Goal: Task Accomplishment & Management: Complete application form

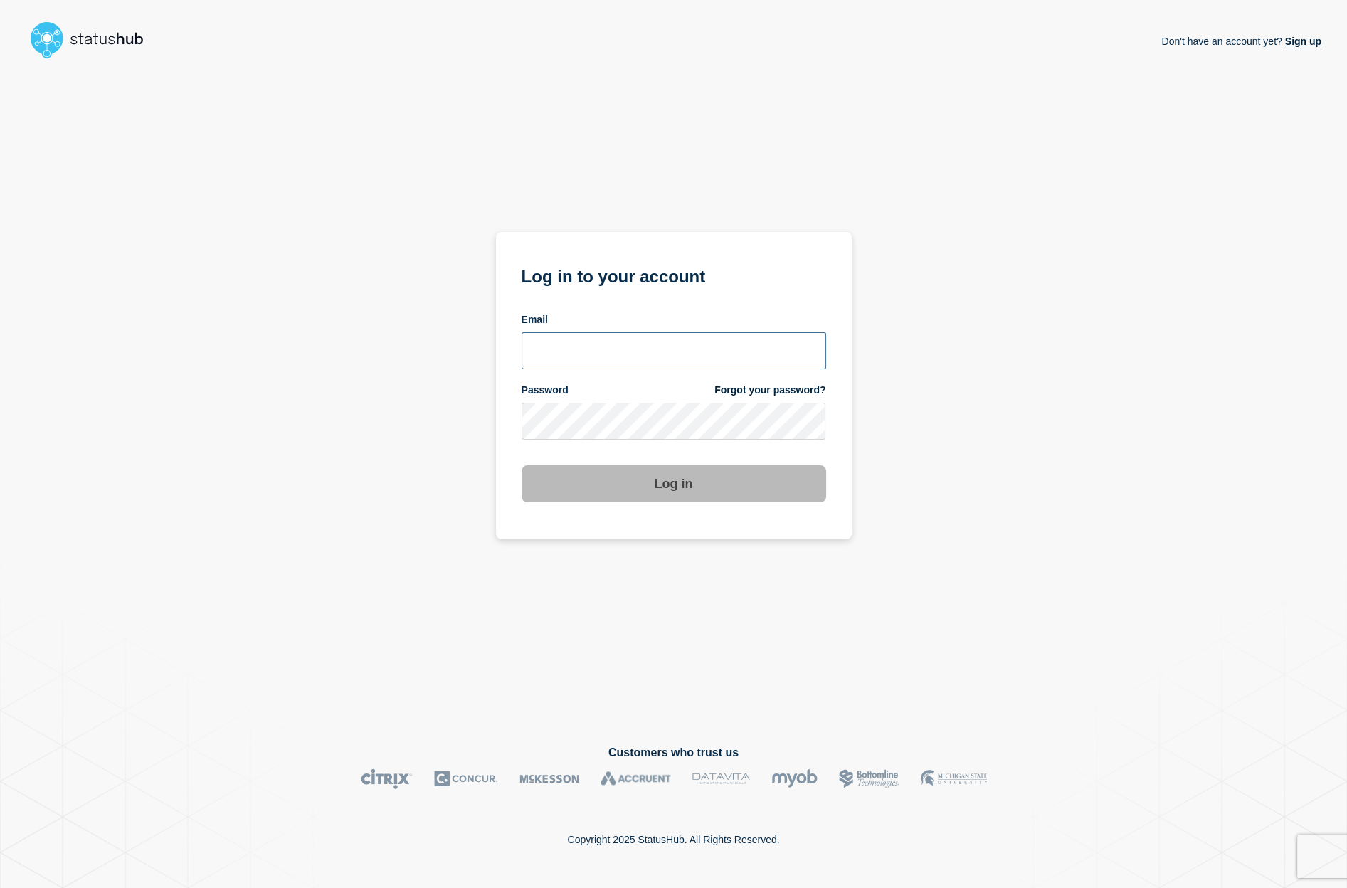
type input "[PERSON_NAME][EMAIL_ADDRESS][DOMAIN_NAME]"
click at [761, 504] on section "Log in to your account Email carlja@msu.edu Password Forgot your password? Log …" at bounding box center [674, 385] width 356 height 307
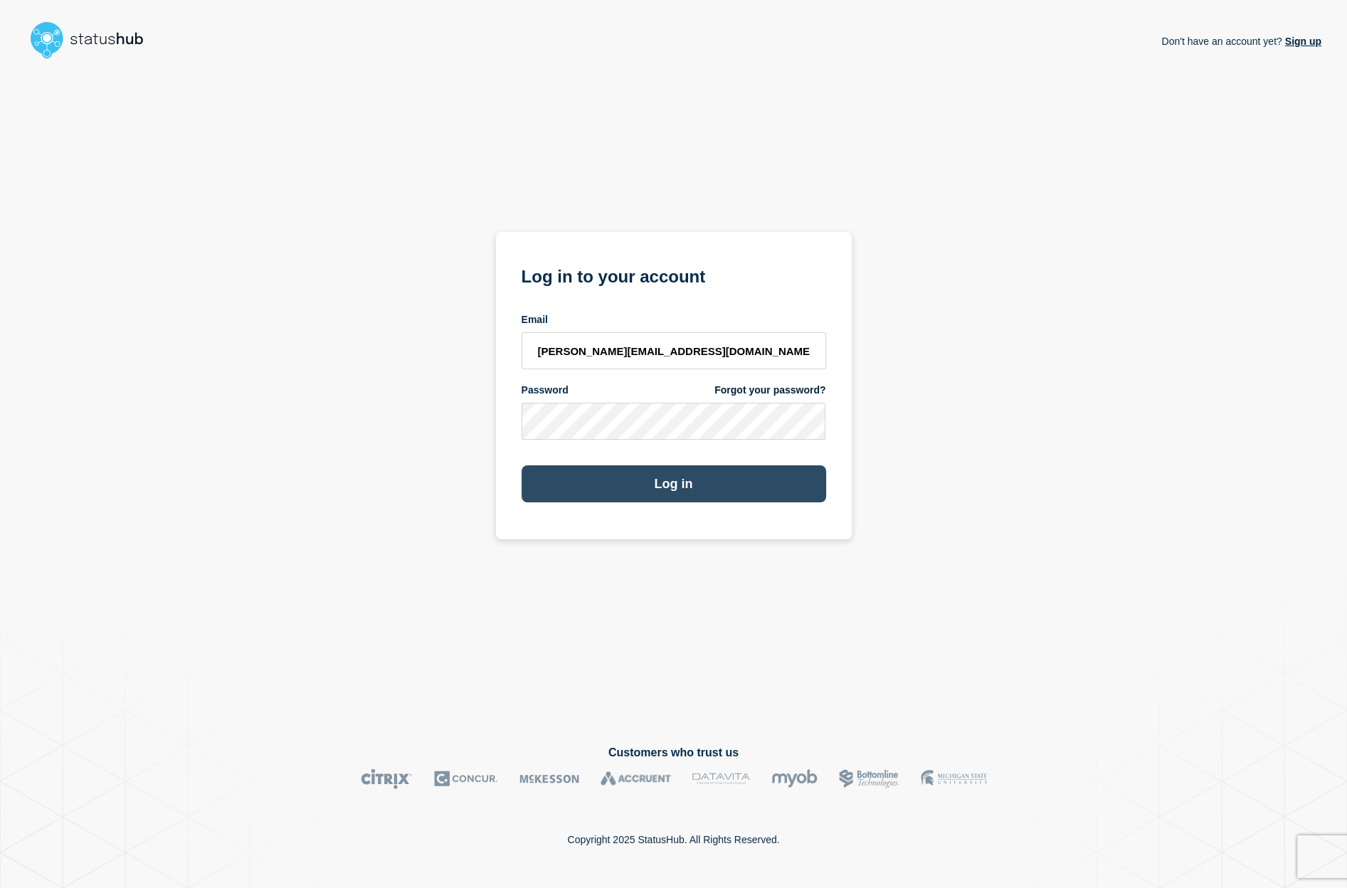
click at [756, 484] on button "Log in" at bounding box center [674, 483] width 305 height 37
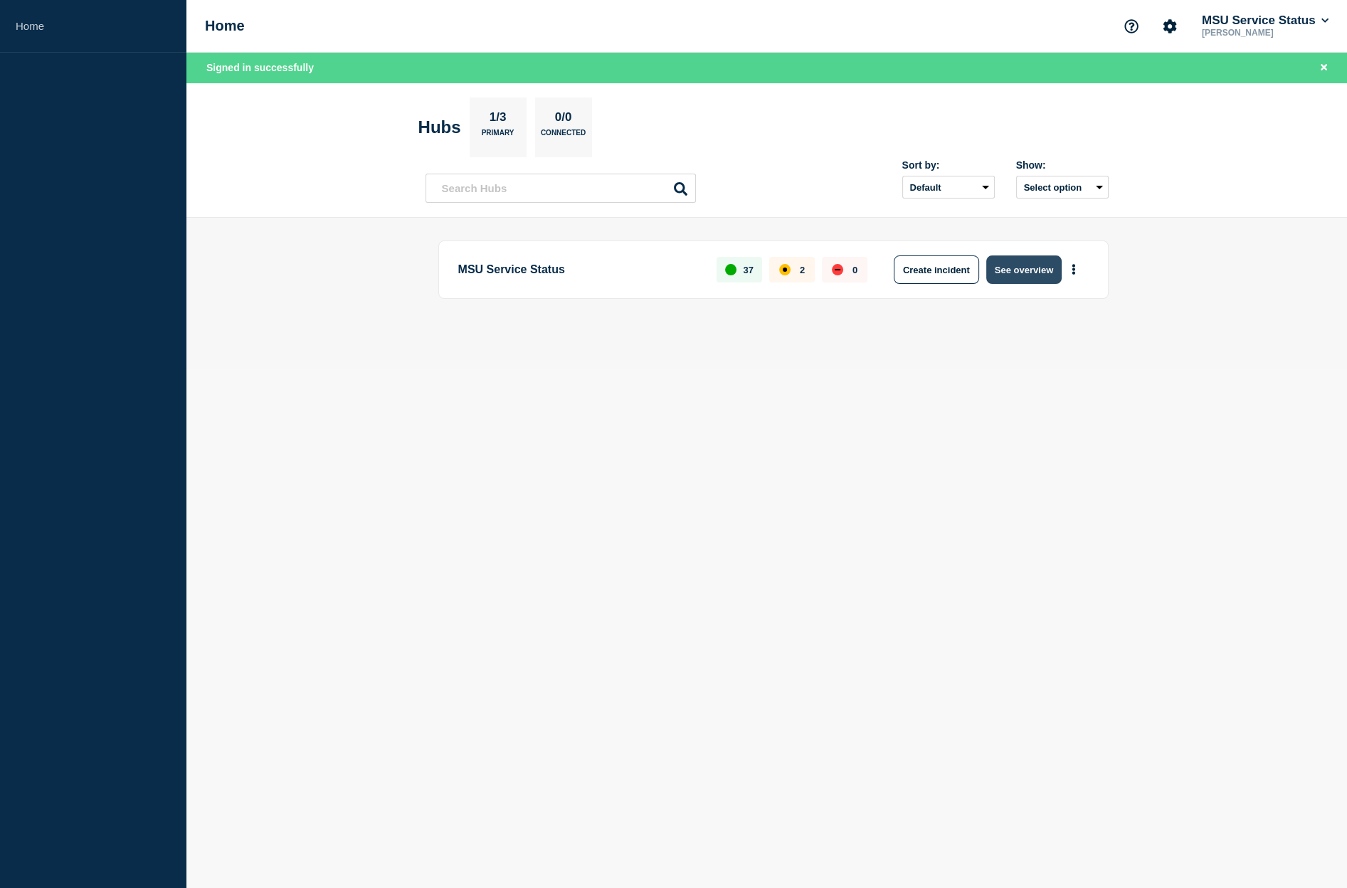
click at [1011, 265] on button "See overview" at bounding box center [1023, 269] width 75 height 28
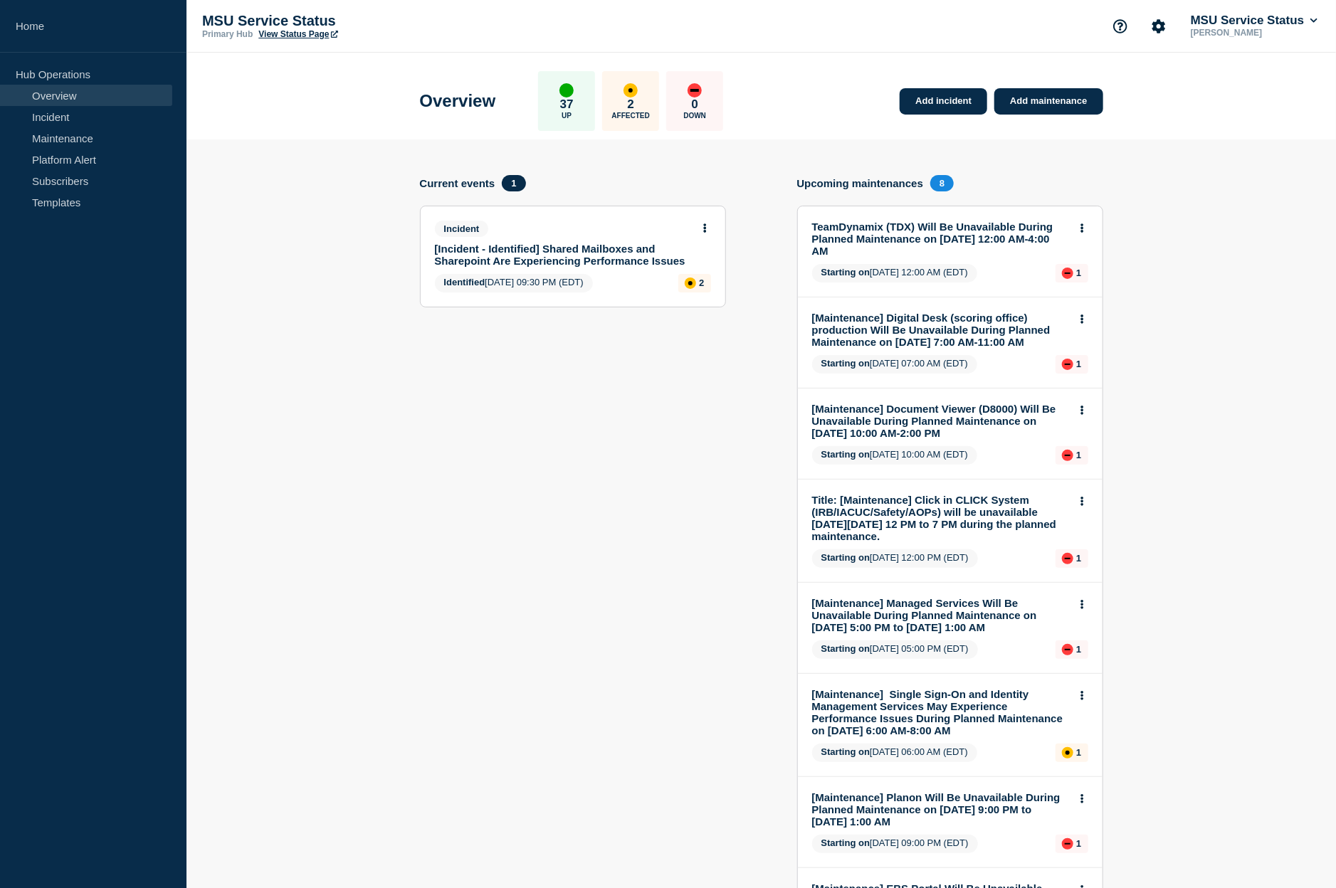
drag, startPoint x: 1054, startPoint y: 96, endPoint x: 1033, endPoint y: 116, distance: 29.2
click at [1054, 96] on link "Add maintenance" at bounding box center [1048, 101] width 108 height 26
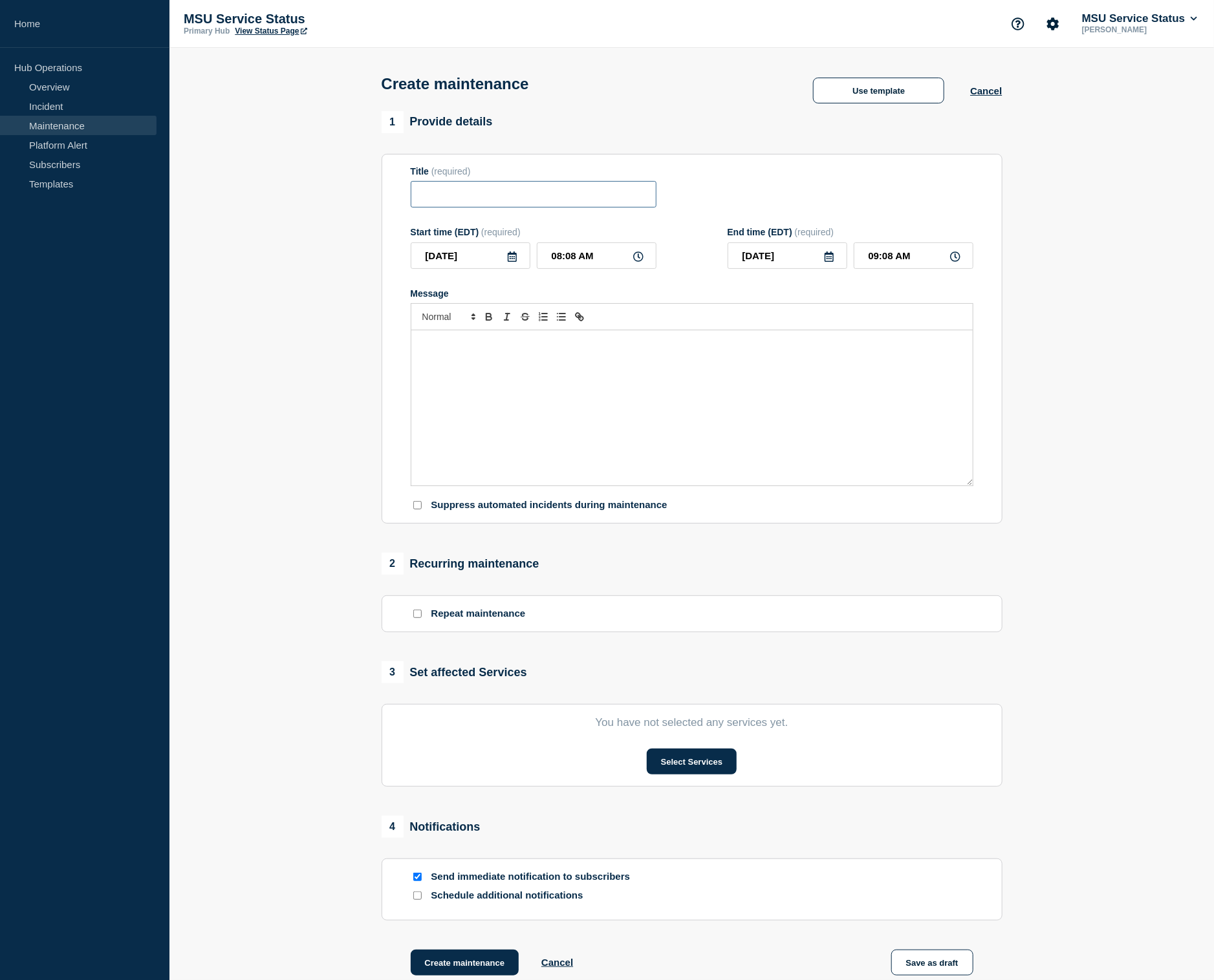
click at [472, 201] on input "Title" at bounding box center [533, 193] width 245 height 26
paste input "[Maintenance] ARIS Will Be Unavailable During Planned Maintenance on [DATE] 6:0…"
type input "[Maintenance] ARIS and related Clinical Imaging Will Be Unavailable During Plan…"
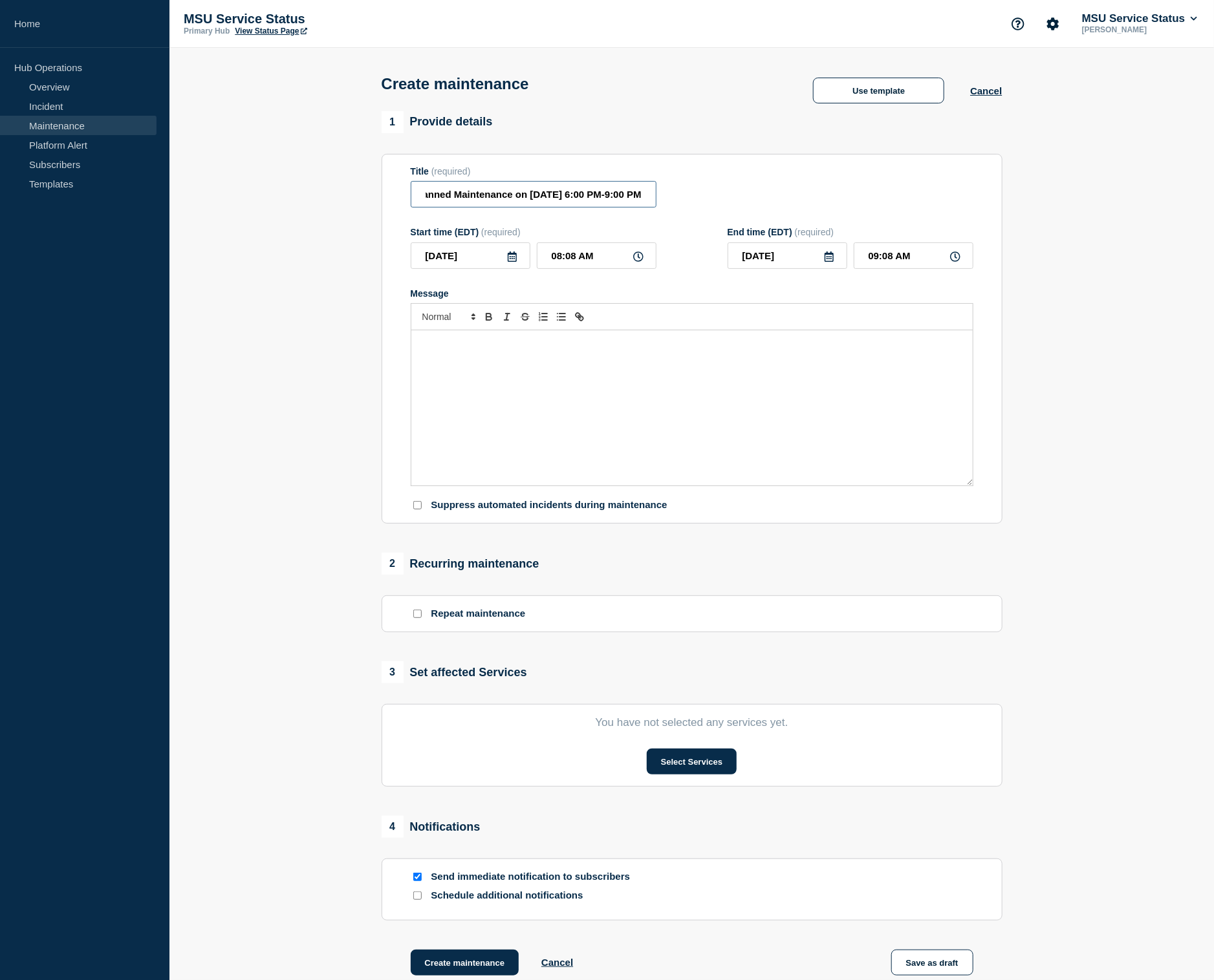
drag, startPoint x: 424, startPoint y: 199, endPoint x: 659, endPoint y: 207, distance: 235.1
click at [659, 207] on div "Title (required) [Maintenance] ARIS and related Clinical Imaging Will Be Unavai…" at bounding box center [692, 187] width 562 height 42
click at [490, 197] on input "Title" at bounding box center [533, 193] width 245 height 26
paste input "[Maintenance] ARIS May Experience Performance Issues During Planned Maintenance…"
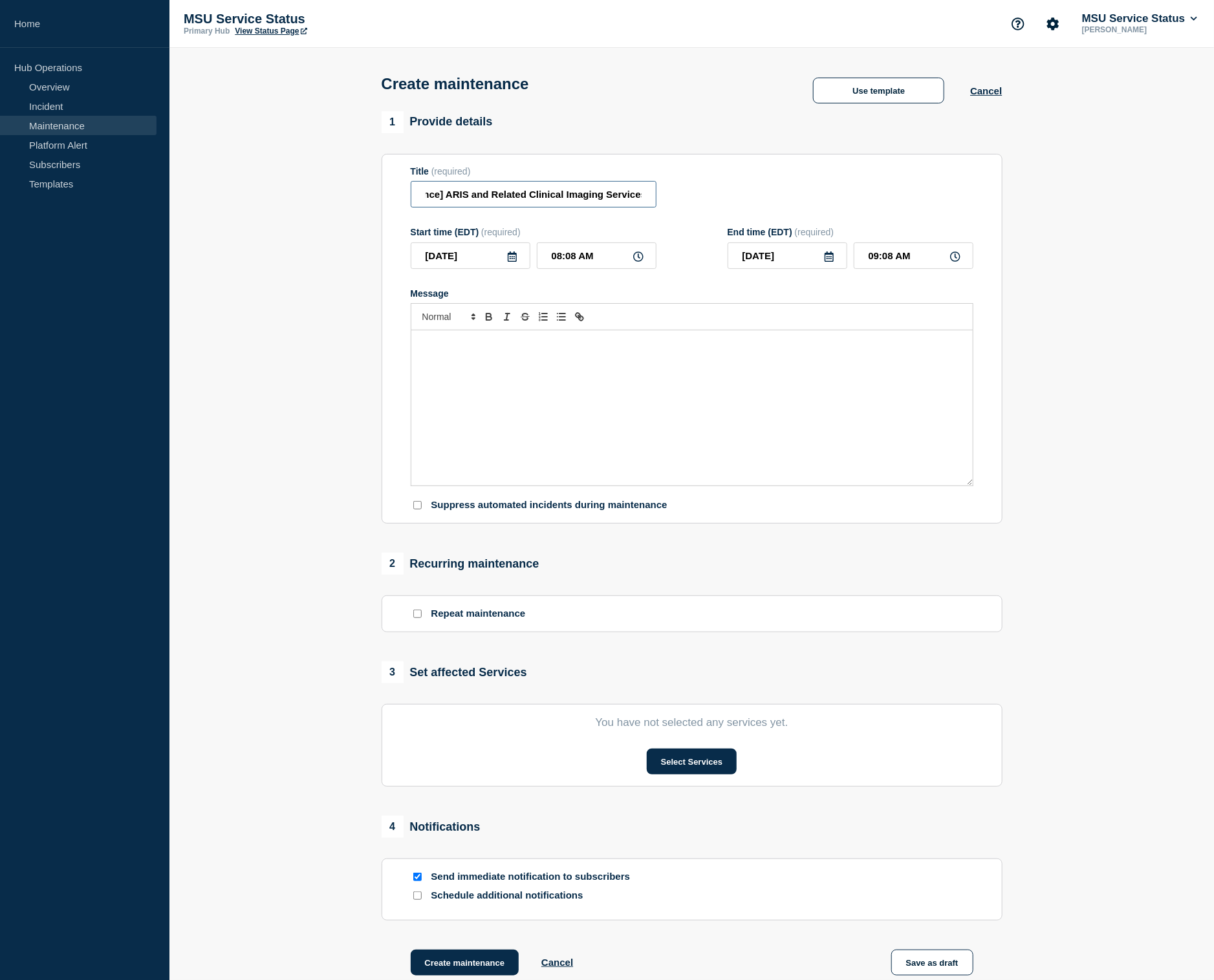
scroll to position [0, 53]
type input "[Maintenance] ARIS and Related Clinical Imaging ServicesMay Experience Performa…"
click at [516, 262] on icon at bounding box center [512, 256] width 10 height 10
click at [558, 394] on div "27" at bounding box center [558, 400] width 18 height 18
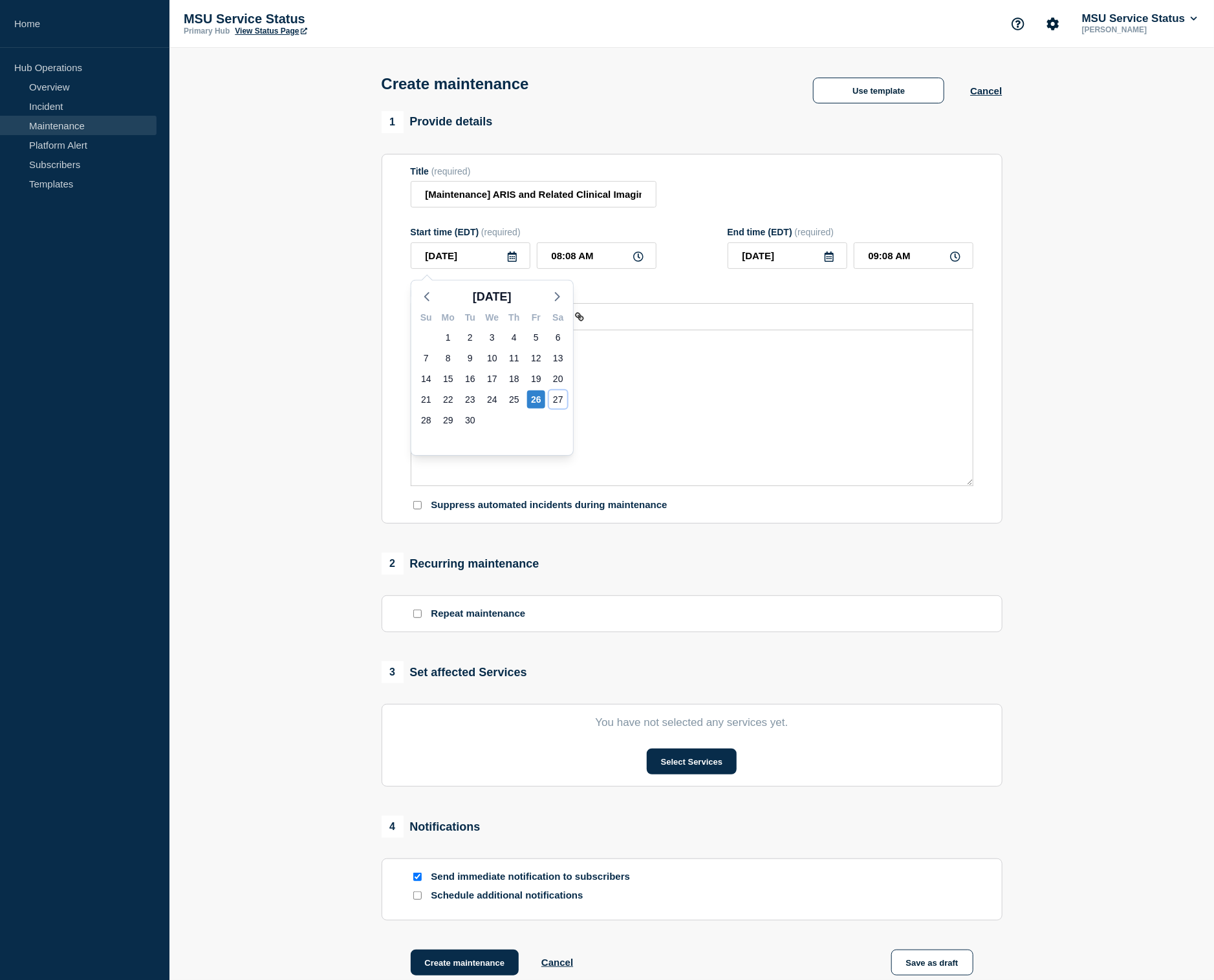
type input "[DATE]"
click at [561, 260] on input "08:08 AM" at bounding box center [597, 255] width 120 height 26
click at [640, 262] on icon at bounding box center [638, 256] width 10 height 10
click at [638, 257] on icon at bounding box center [638, 256] width 10 height 10
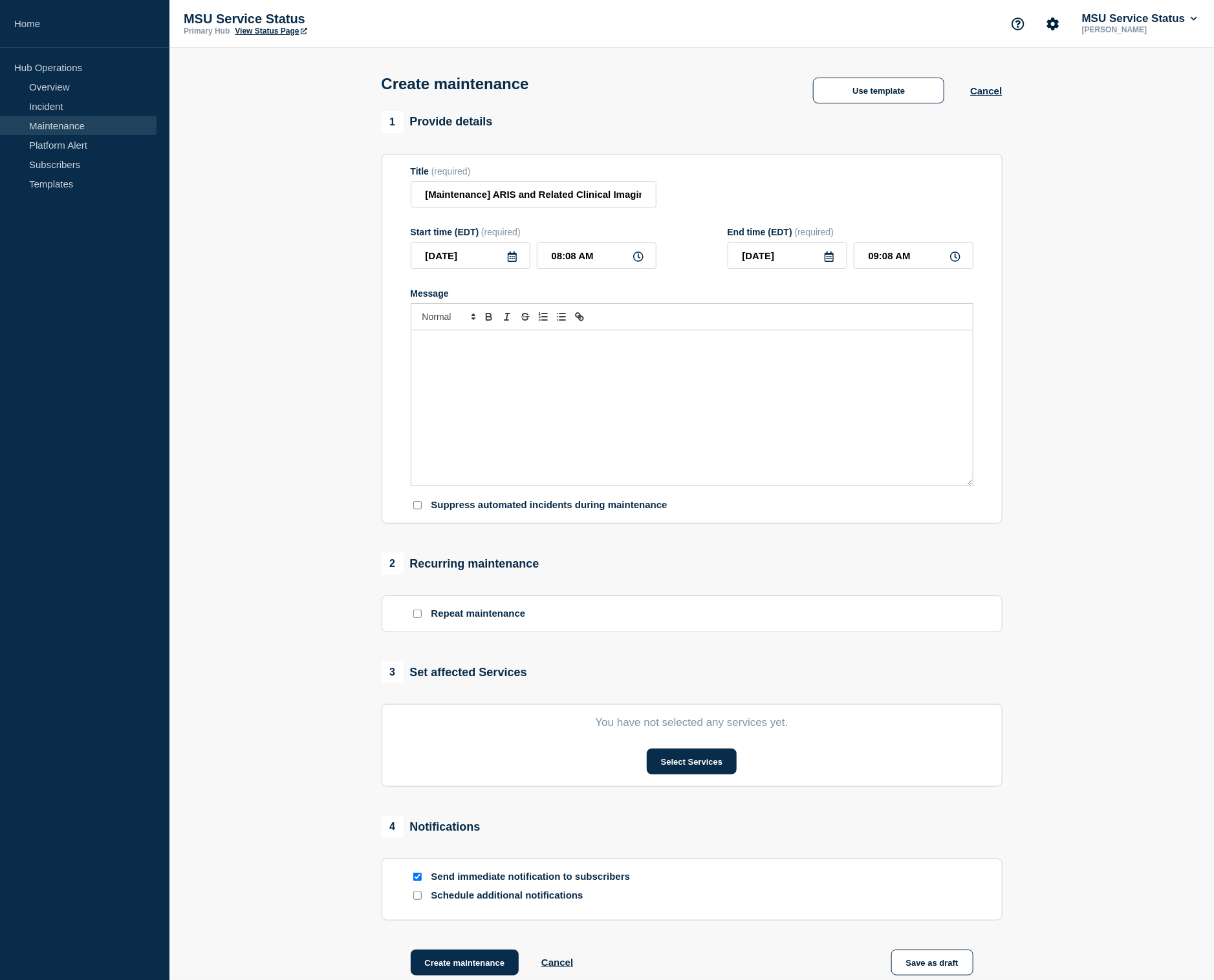
click at [638, 259] on icon at bounding box center [638, 256] width 10 height 10
click at [560, 262] on input "08:08 AM" at bounding box center [597, 255] width 120 height 26
type input "06:08 AM"
type input "07:08 AM"
type input "06:00 AM"
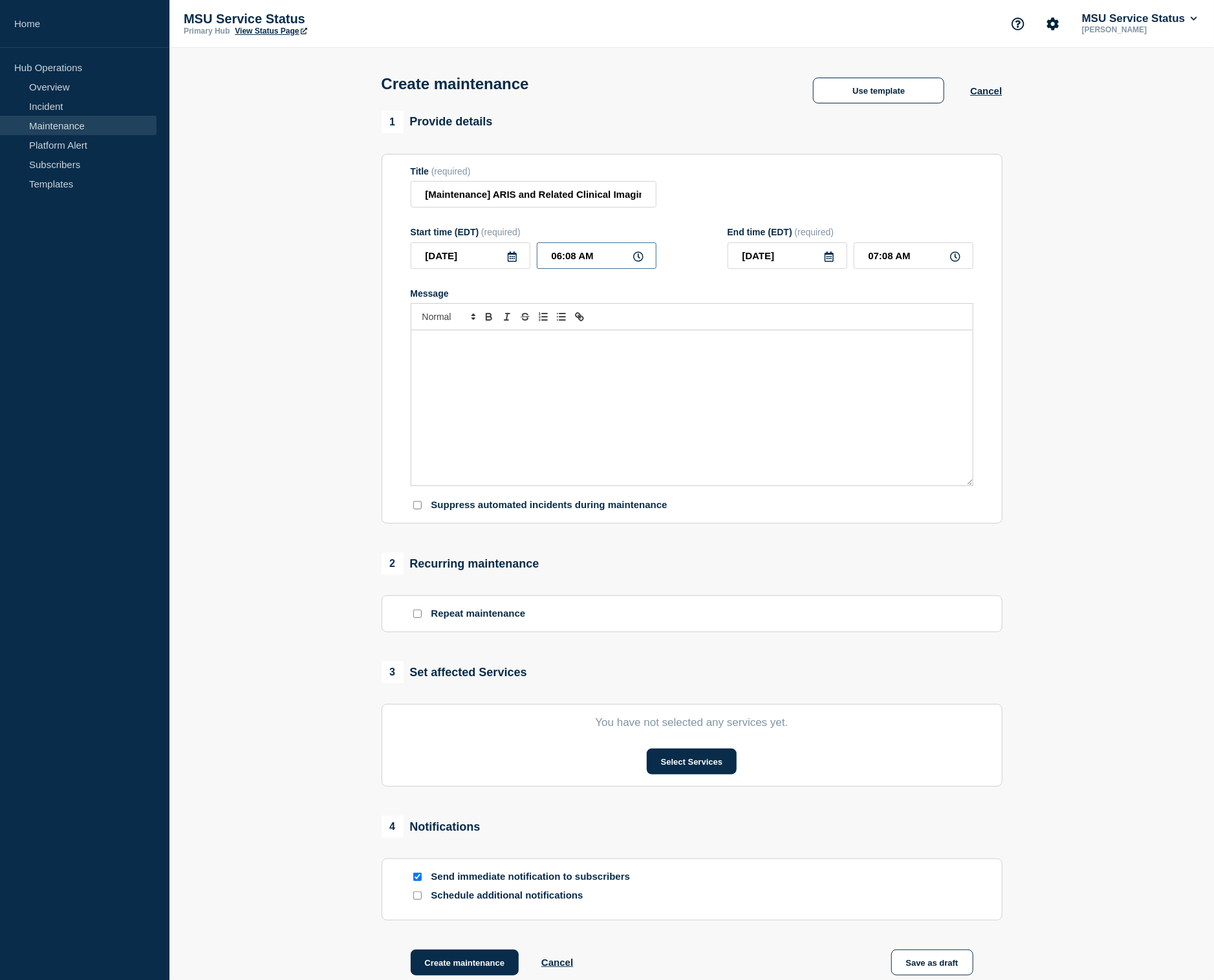
type input "07:00 AM"
type input "06:00 PM"
drag, startPoint x: 878, startPoint y: 259, endPoint x: 887, endPoint y: 339, distance: 80.5
click at [878, 260] on input "07:__ __" at bounding box center [913, 255] width 120 height 26
type input "09:00 PM"
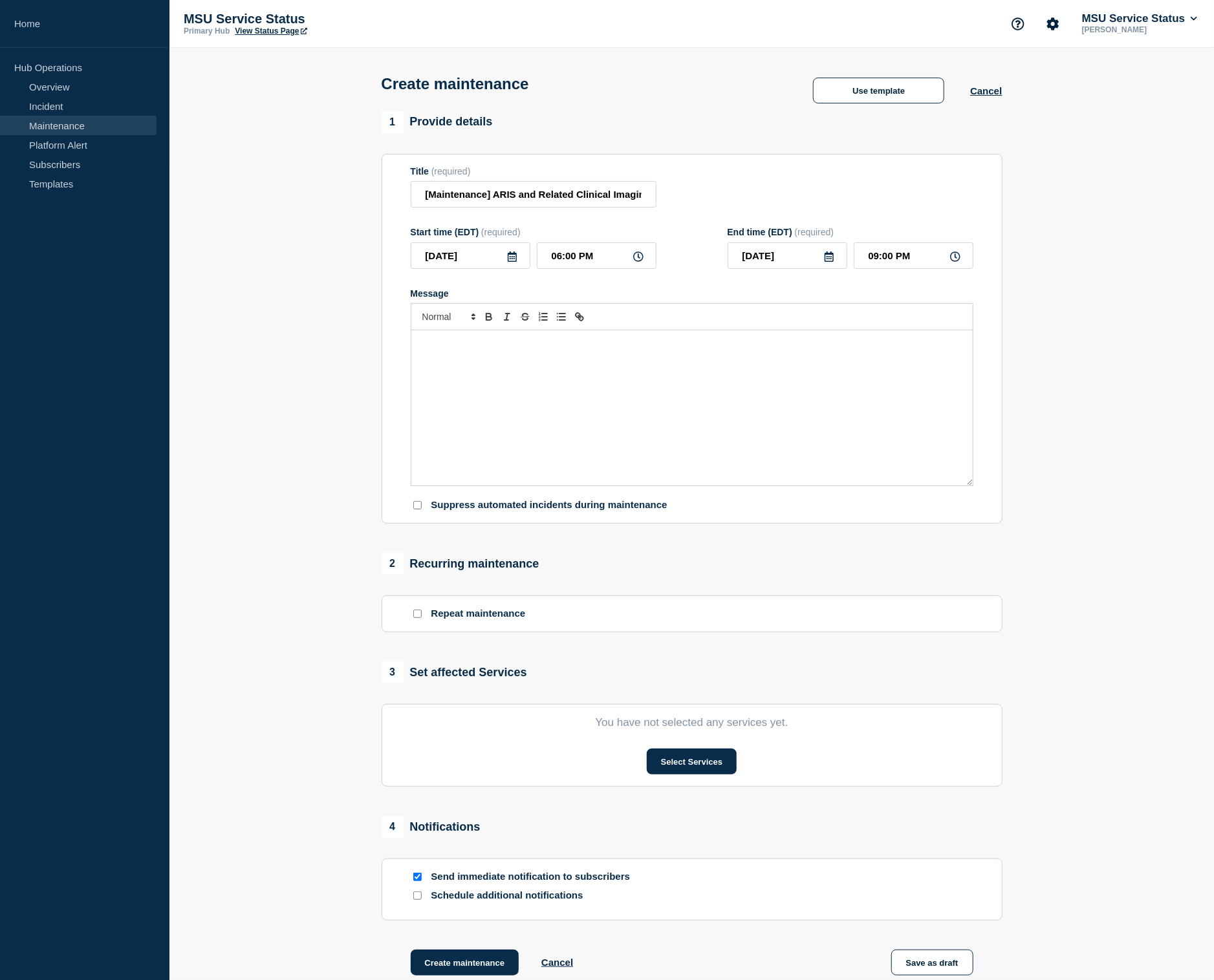
click at [715, 387] on div "Message" at bounding box center [692, 408] width 562 height 155
click at [503, 380] on div "Message" at bounding box center [692, 408] width 562 height 155
click at [672, 349] on span "[DATE][DATE] 6:00 PM to 9:00 PM, ARIS may experience performance issues during …" at bounding box center [622, 343] width 402 height 10
click at [552, 369] on div "[DATE][DATE] 6:00 PM to 9:00 PM, ARIS and Related Clinical Imaging may experien…" at bounding box center [692, 408] width 562 height 155
click at [761, 393] on div "[DATE][DATE] 6:00 PM to 9:00 PM, ARIS and Related Clinical Imaging may experien…" at bounding box center [692, 408] width 562 height 155
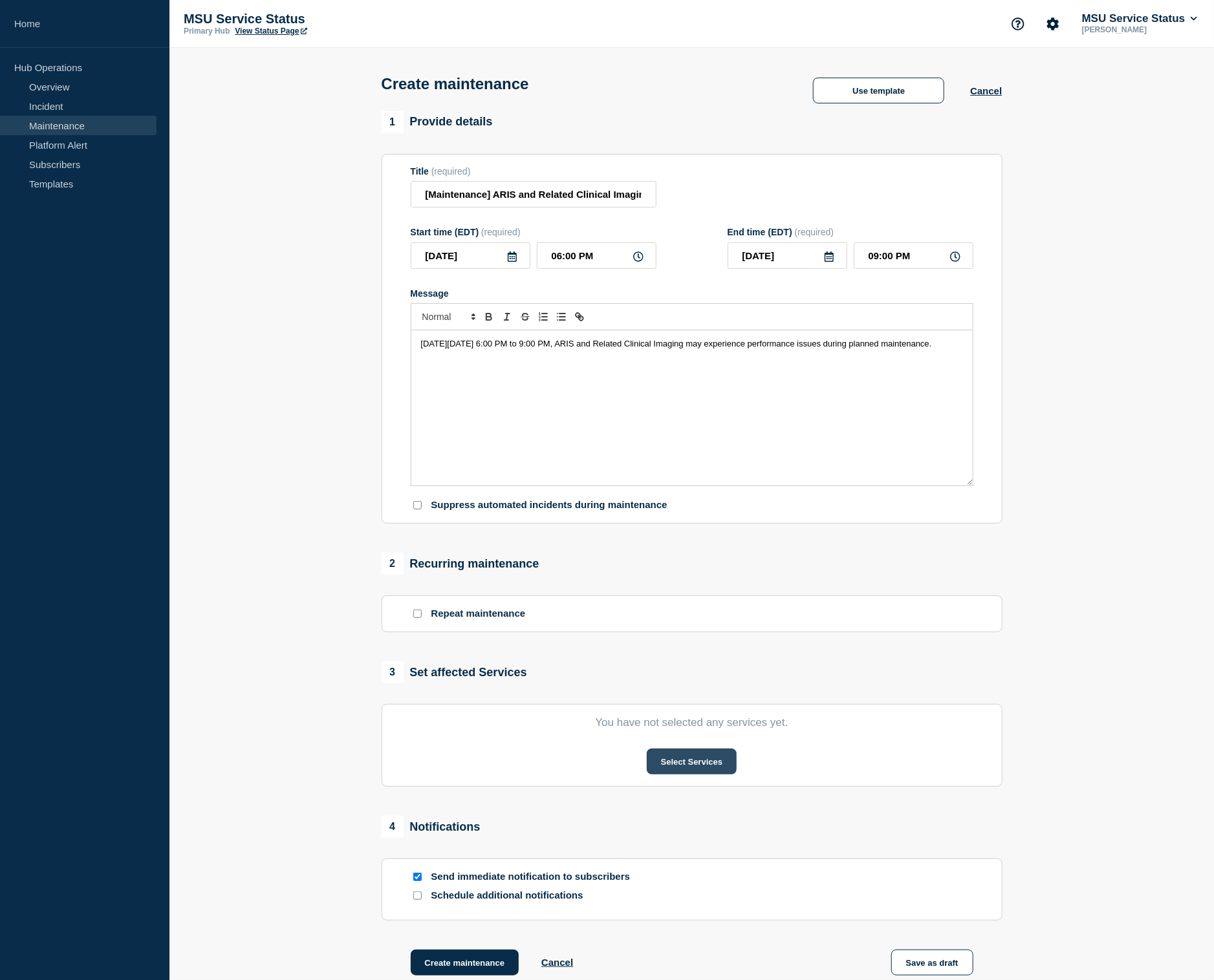
click at [708, 772] on button "Select Services" at bounding box center [692, 761] width 90 height 25
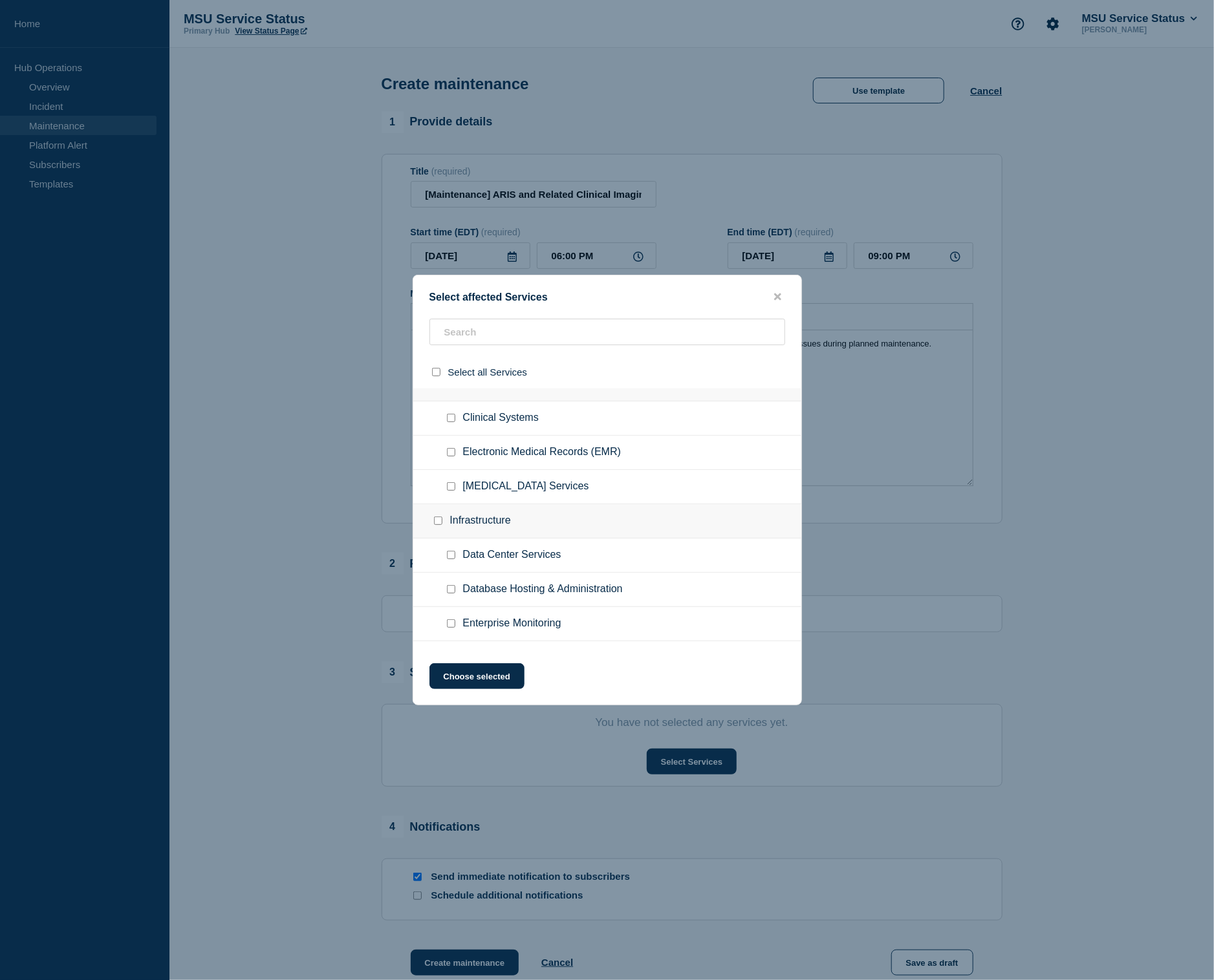
scroll to position [711, 0]
click at [450, 555] on input "Radiology Services checkbox" at bounding box center [451, 550] width 8 height 8
checkbox input "true"
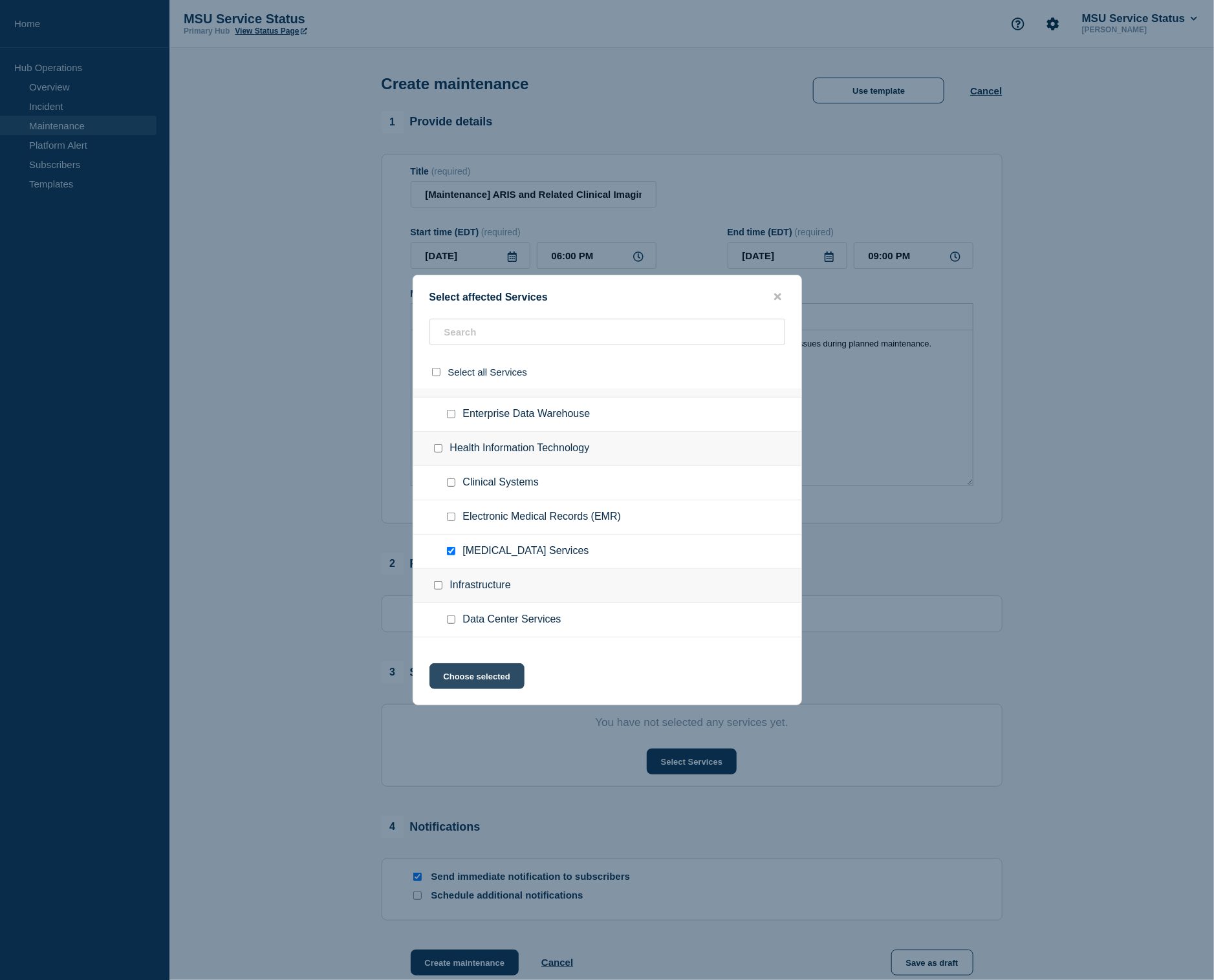
click at [473, 678] on button "Choose selected" at bounding box center [477, 676] width 95 height 25
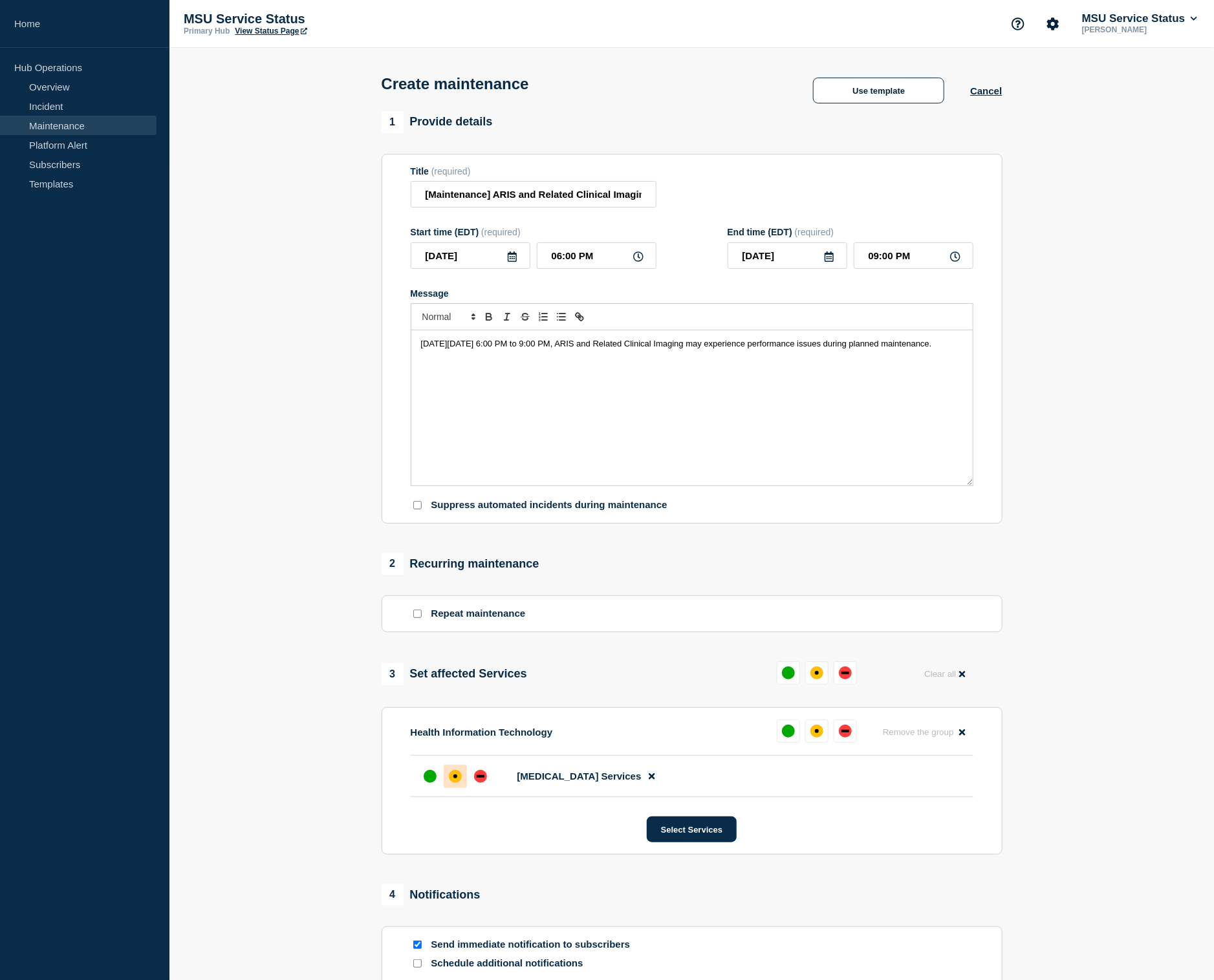
click at [453, 783] on div "affected" at bounding box center [455, 777] width 13 height 13
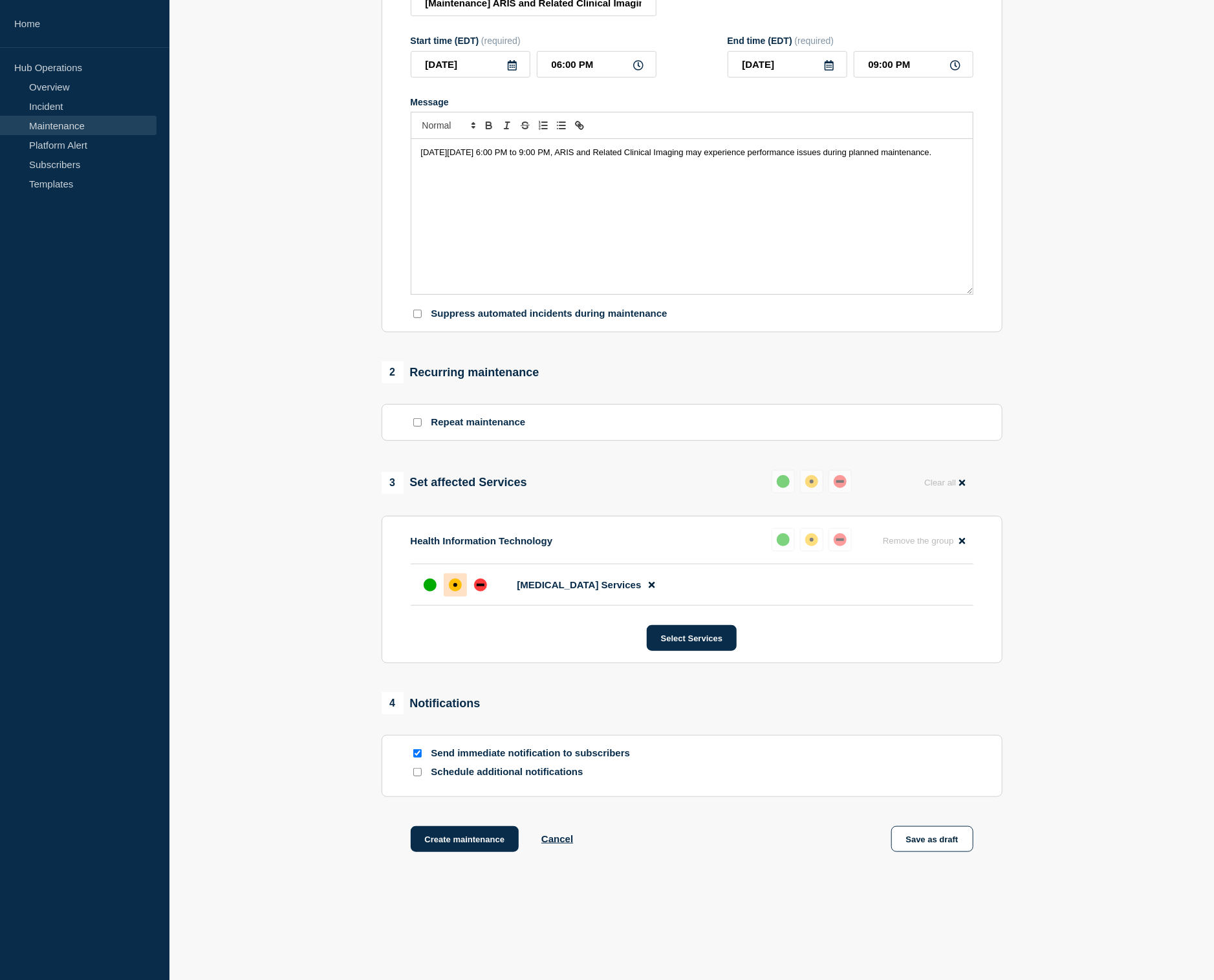
scroll to position [193, 0]
click at [442, 806] on button "Create maintenance" at bounding box center [465, 836] width 109 height 25
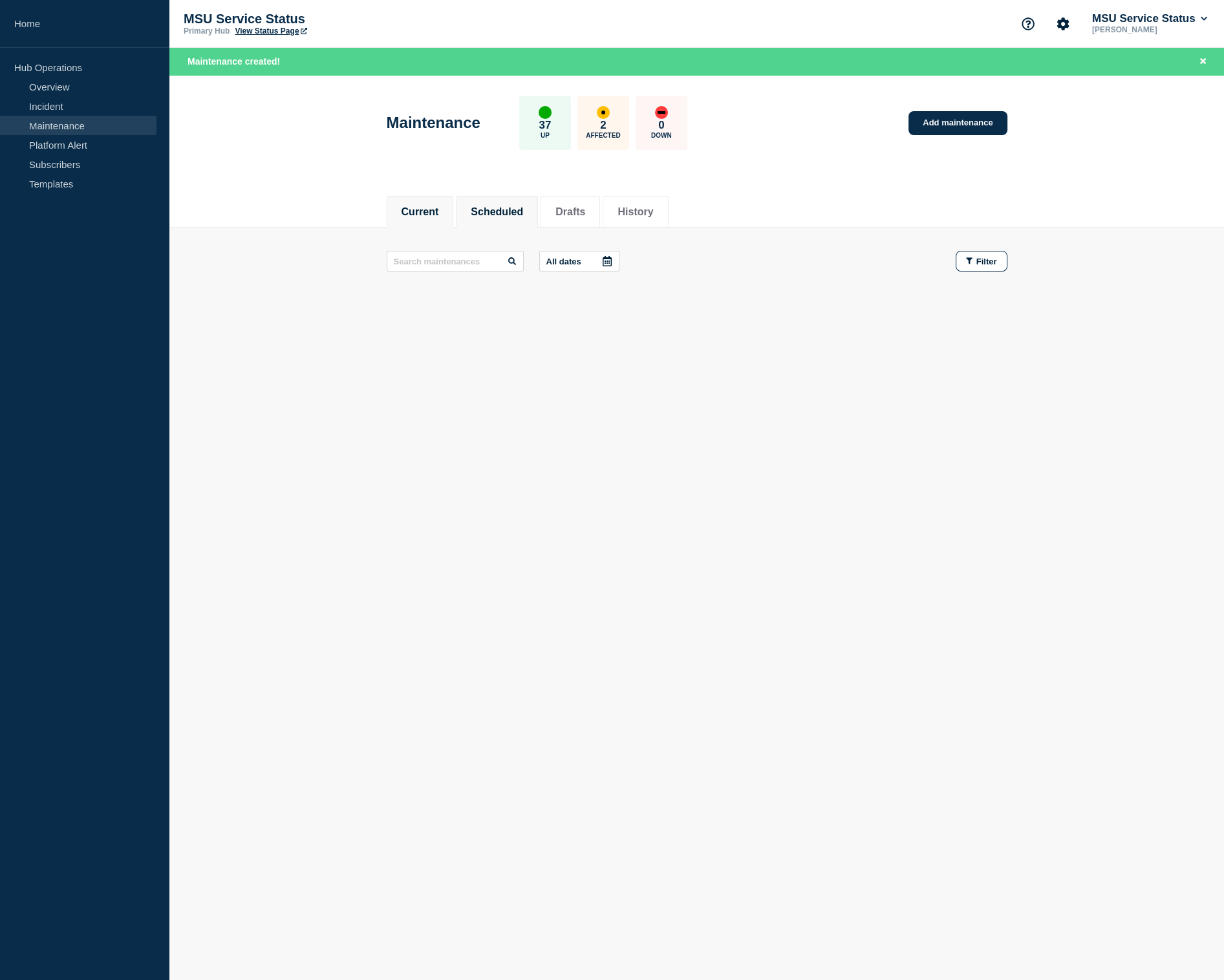
click at [494, 208] on button "Scheduled" at bounding box center [497, 212] width 53 height 12
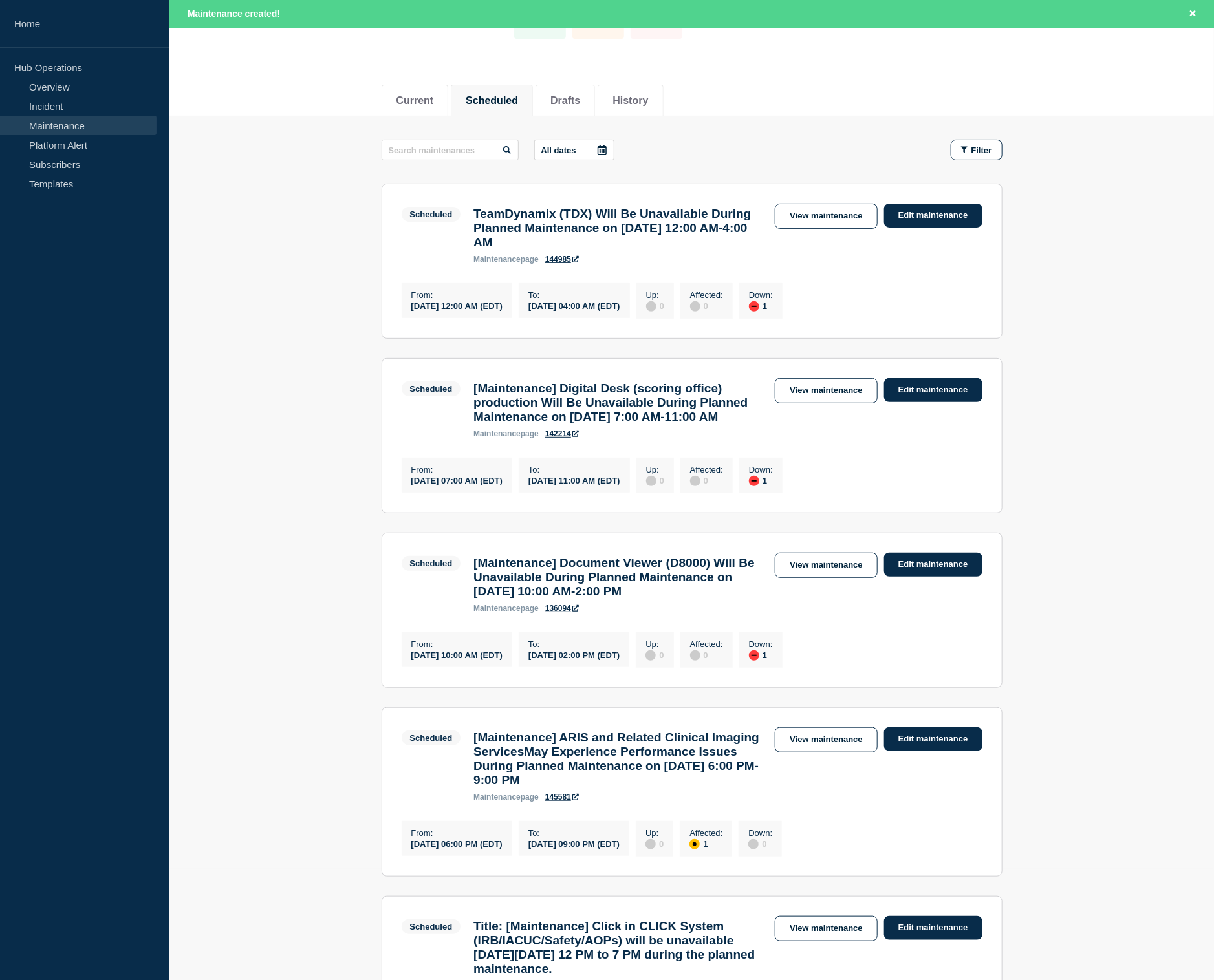
scroll to position [129, 0]
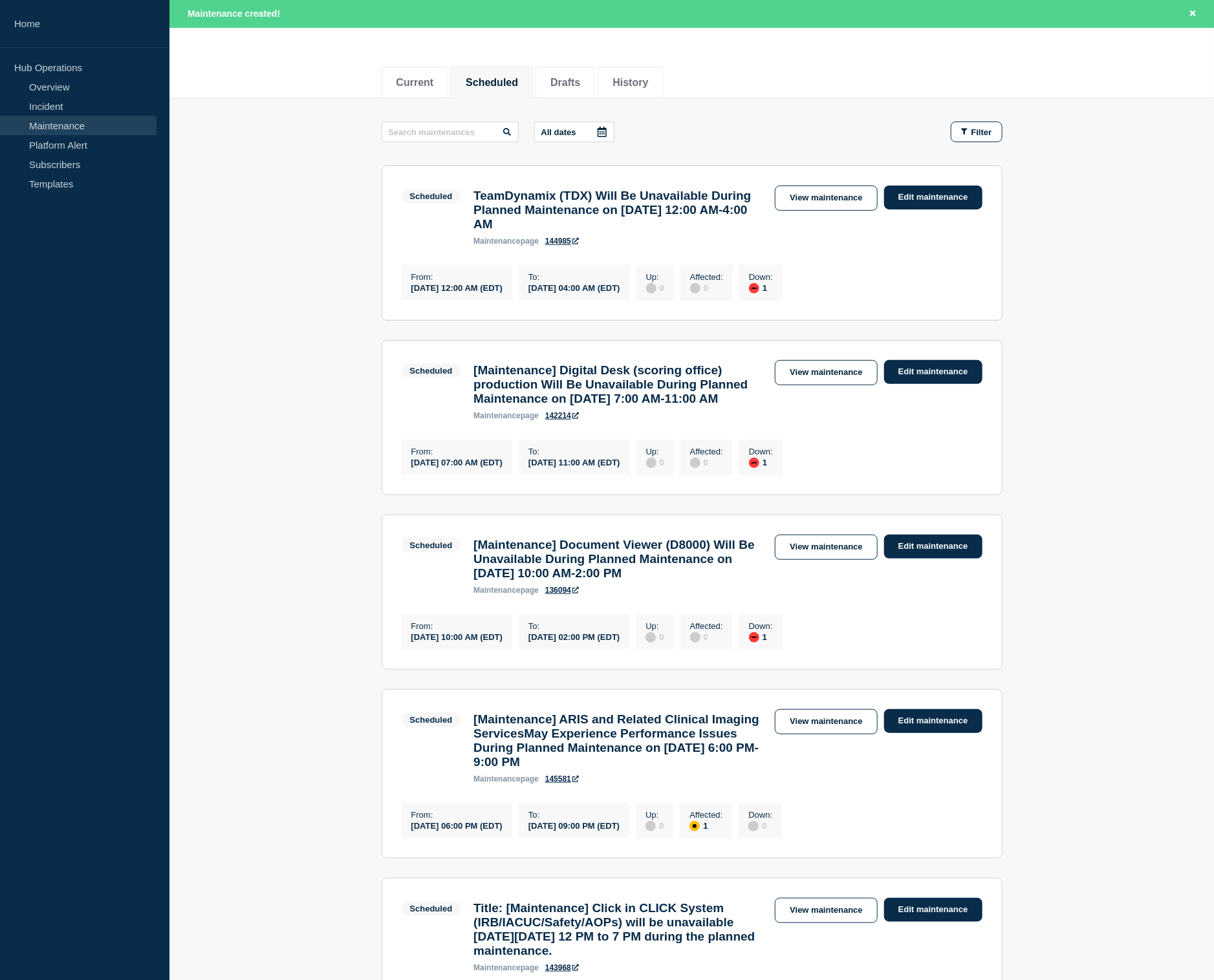
click at [561, 784] on link "145581" at bounding box center [562, 779] width 34 height 9
